Goal: Navigation & Orientation: Find specific page/section

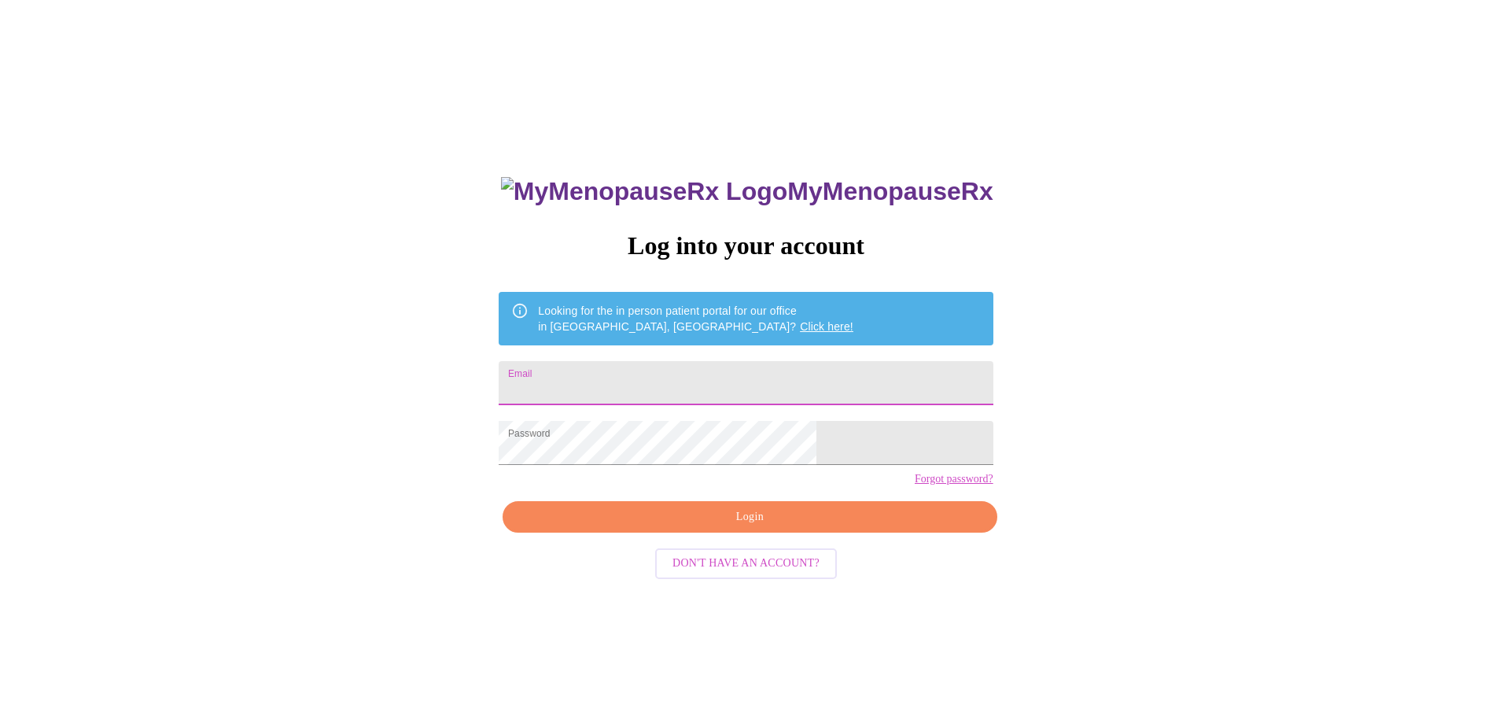
click at [699, 381] on input "Email" at bounding box center [746, 383] width 494 height 44
drag, startPoint x: 700, startPoint y: 377, endPoint x: 764, endPoint y: 405, distance: 69.4
click at [713, 385] on input "[EMAIL_ADDRESS][DOMAIN_NAME]" at bounding box center [746, 383] width 494 height 44
click at [749, 530] on button "Login" at bounding box center [749, 517] width 494 height 32
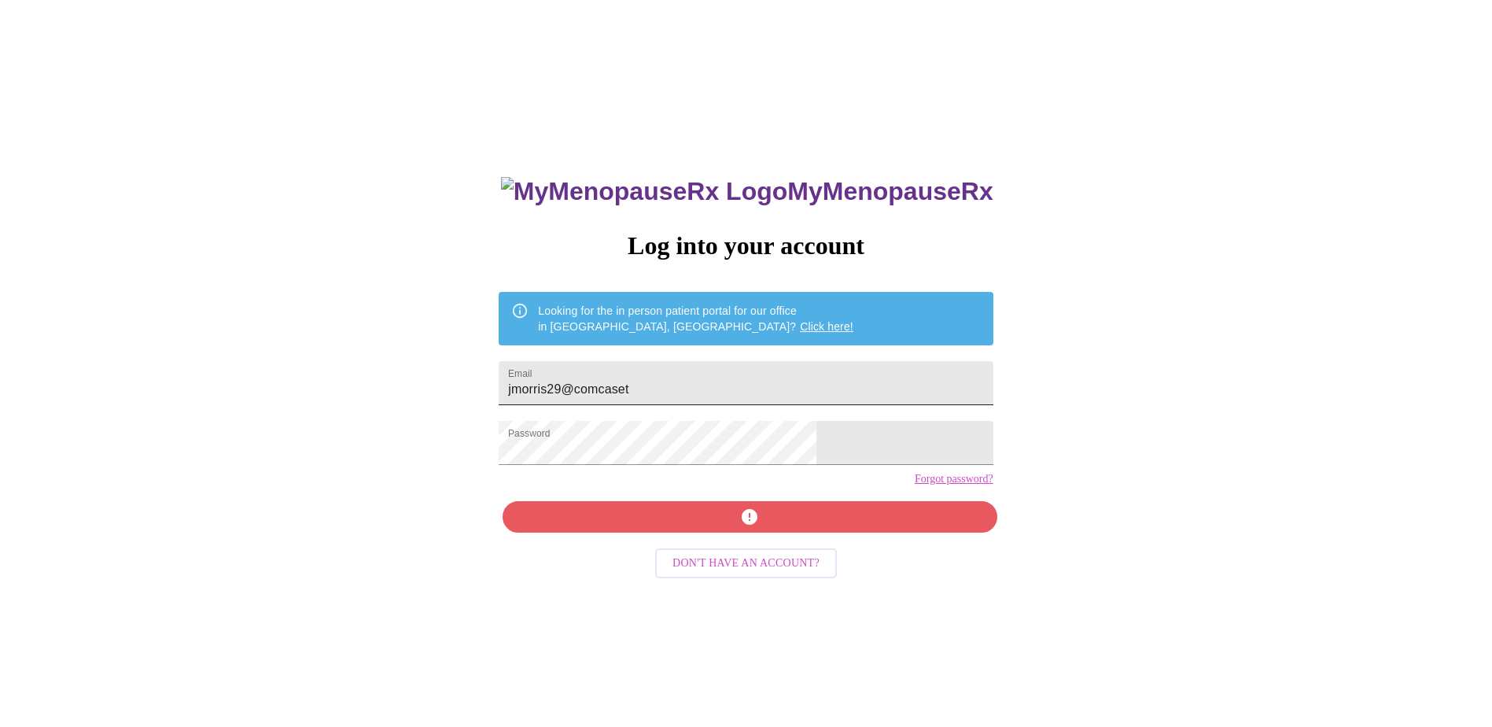
click at [760, 390] on input "jmorris29@comcaset" at bounding box center [746, 383] width 494 height 44
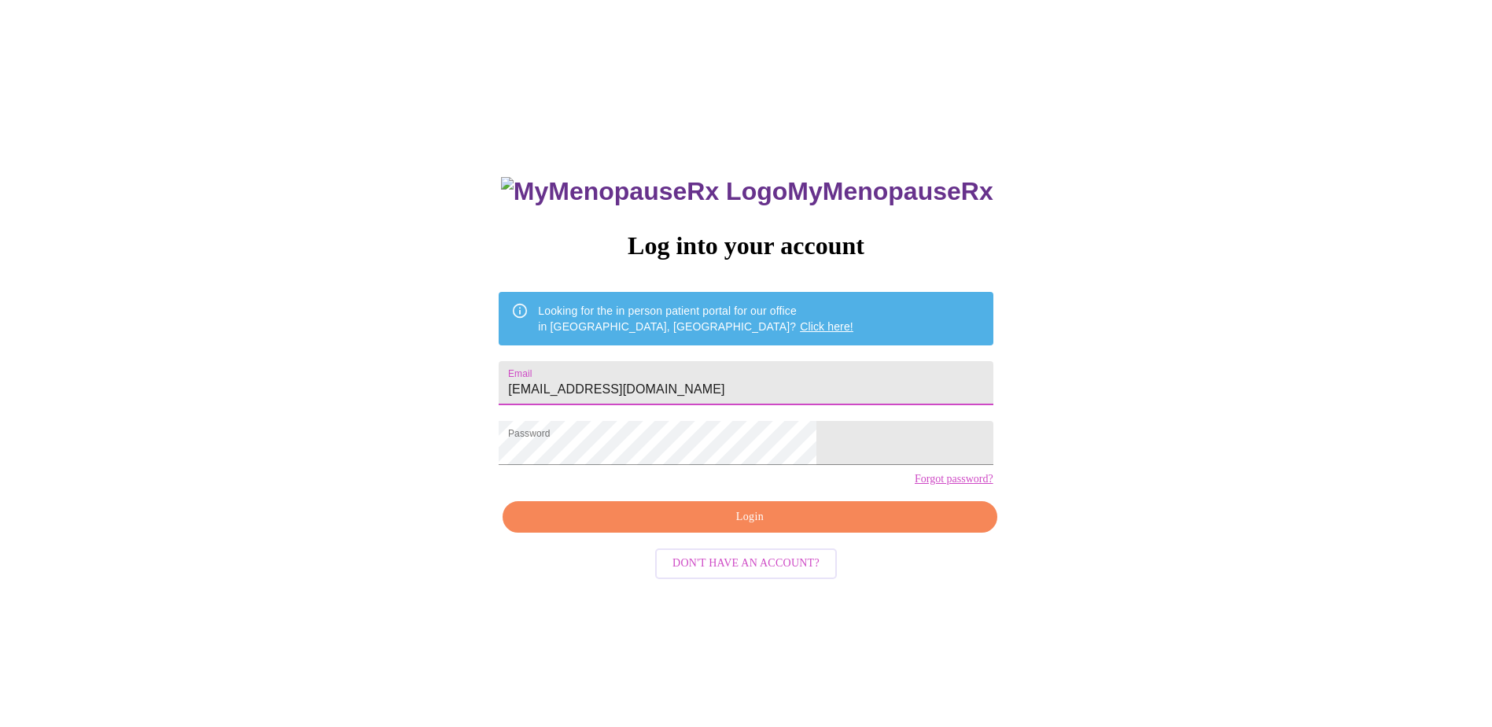
type input "[EMAIL_ADDRESS][DOMAIN_NAME]"
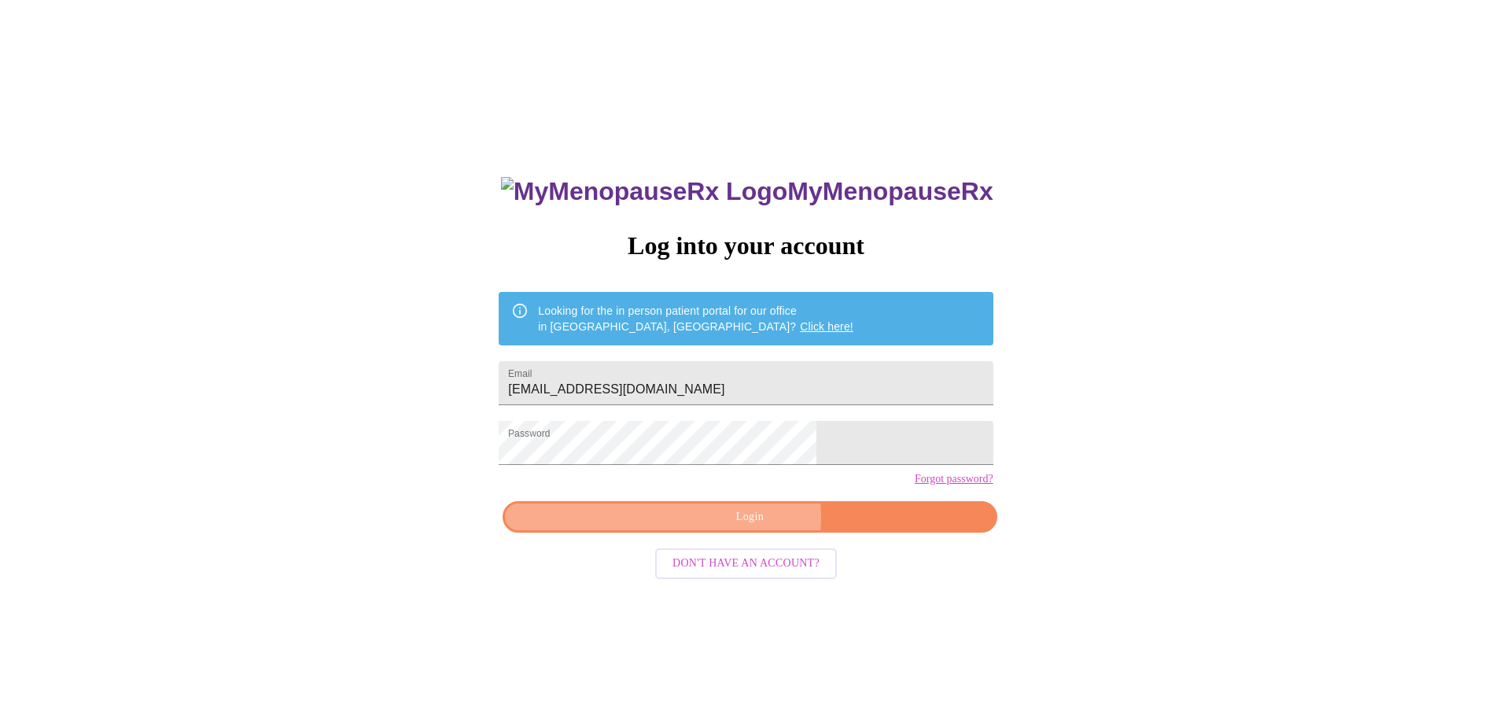
click at [751, 527] on span "Login" at bounding box center [750, 517] width 458 height 20
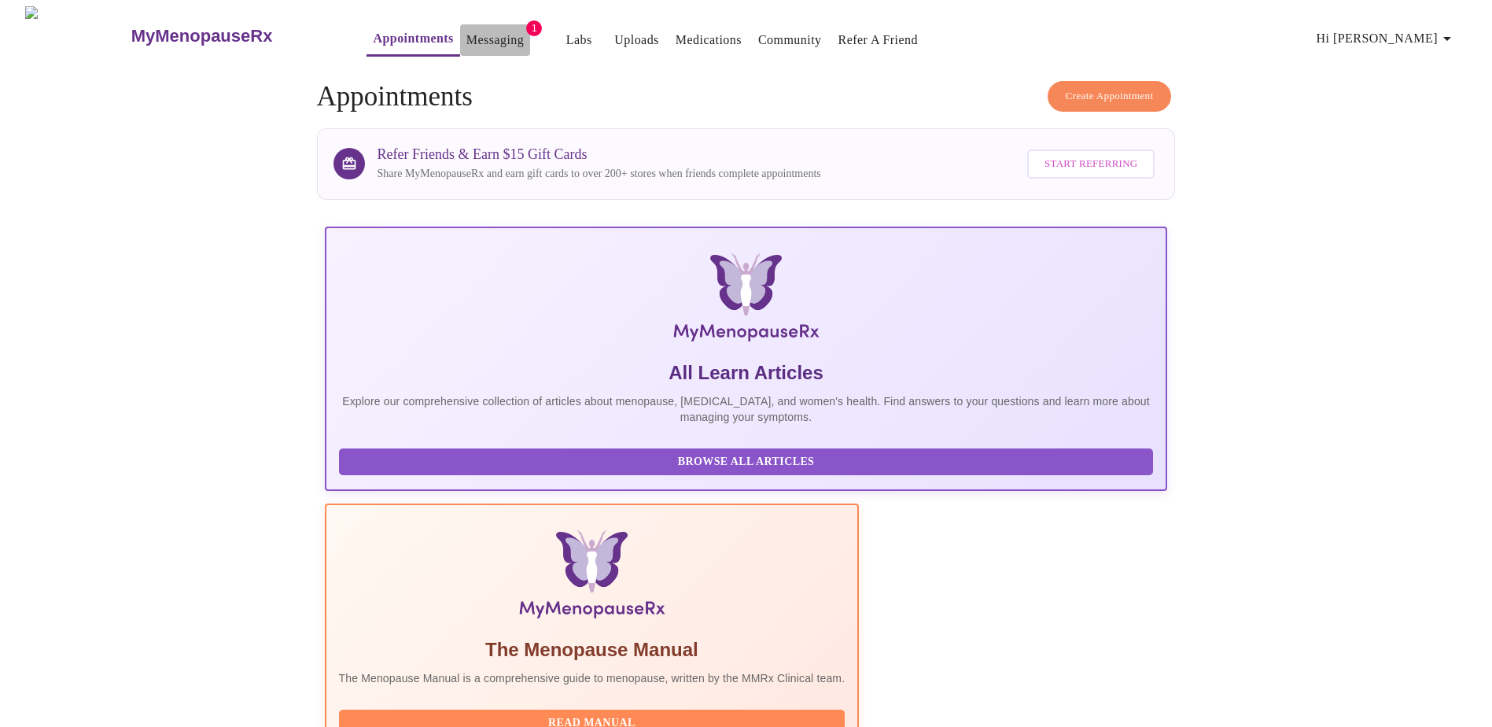
click at [469, 29] on link "Messaging" at bounding box center [494, 40] width 57 height 22
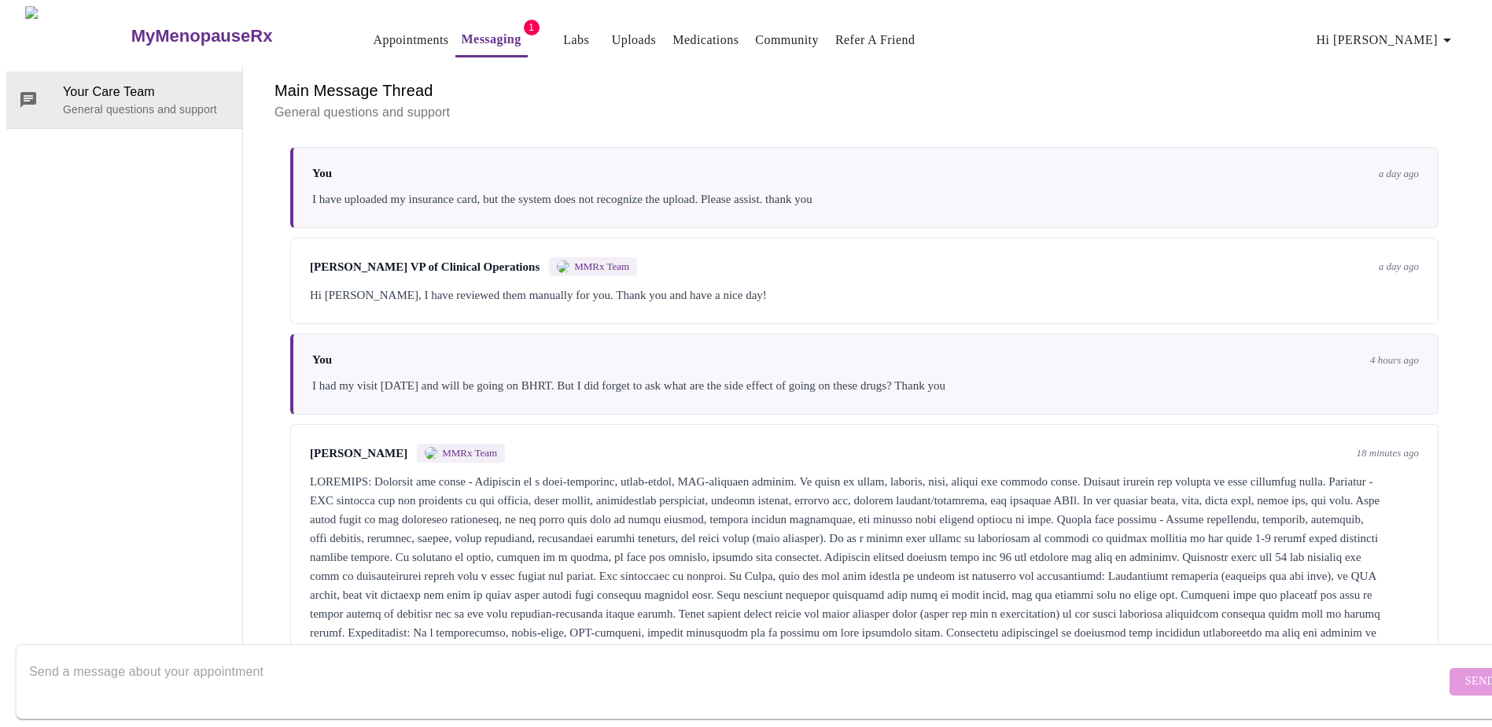
scroll to position [164, 0]
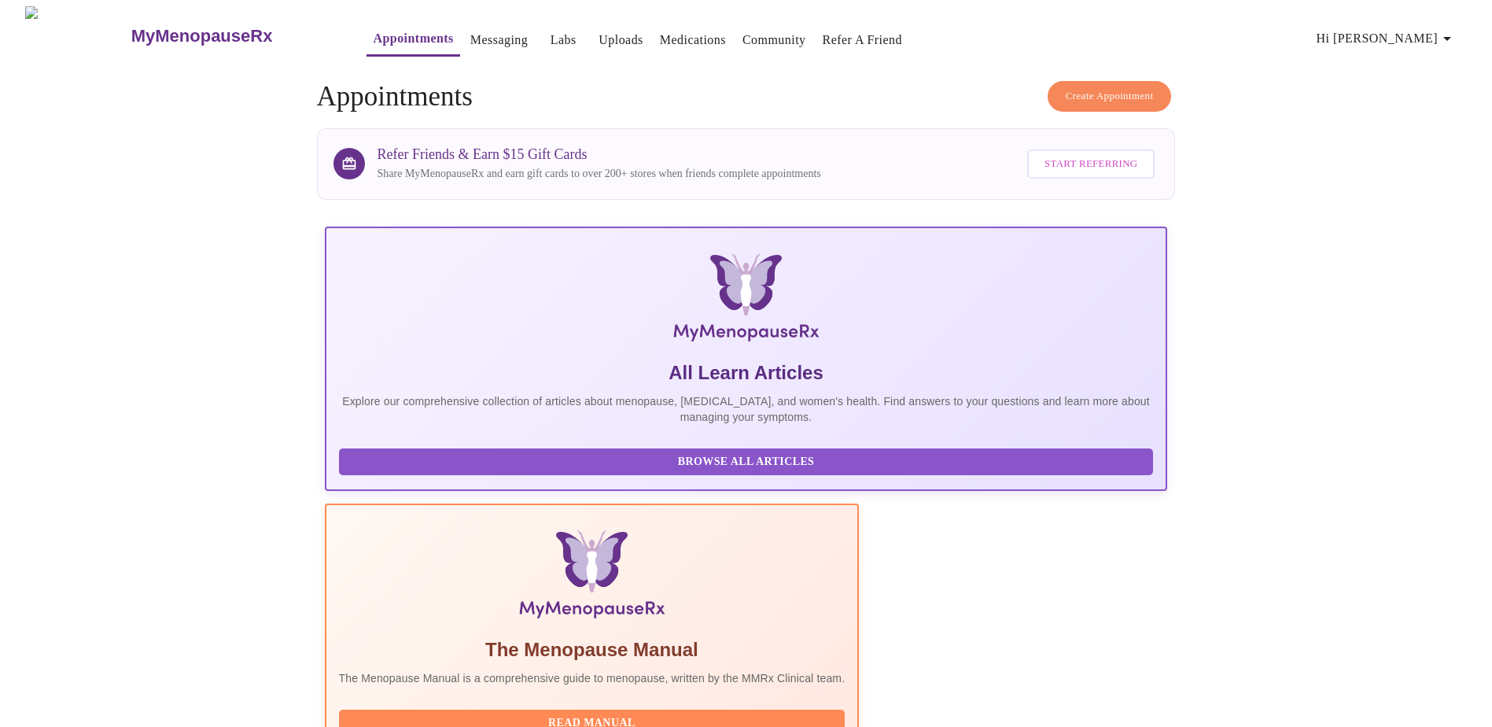
scroll to position [312, 0]
